Goal: Complete application form

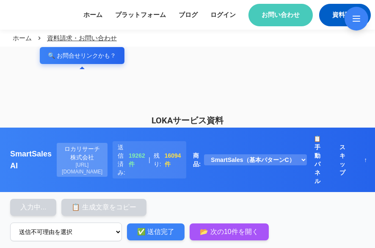
type input "グラハム株式会社"
type input "SmartSales事業部"
type input "[PERSON_NAME]"
type input "[EMAIL_ADDRESS]"
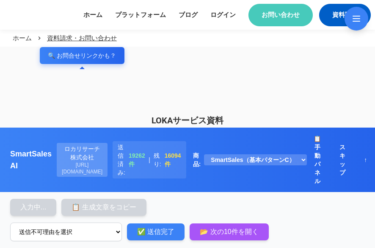
type input "08018876554"
select select "その他"
type input "[URL][DOMAIN_NAME]"
type textarea "loremipsumd。 sitametconsectet。 adipiscingelitsedDOEiusmodtemporincididuntutlabo…"
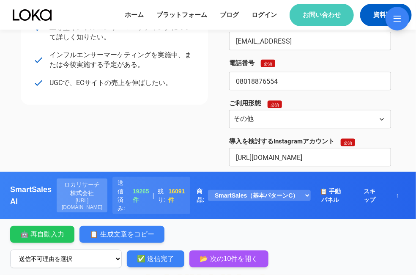
scroll to position [376, 0]
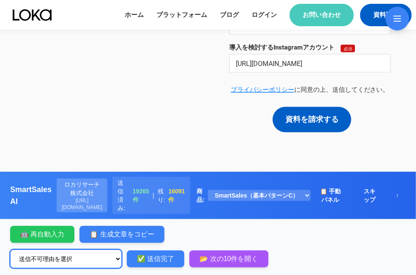
drag, startPoint x: 96, startPoint y: 256, endPoint x: 89, endPoint y: 252, distance: 7.8
click at [96, 247] on select "送信不可理由を選択 生成文章が間違っている 自動入力不可 お問い合わせフォームがない 問い合わせページなし 適切なカテゴリのフォームがない 営業お断り その他" at bounding box center [66, 259] width 112 height 19
select select "自動入力不可"
